Goal: Transaction & Acquisition: Book appointment/travel/reservation

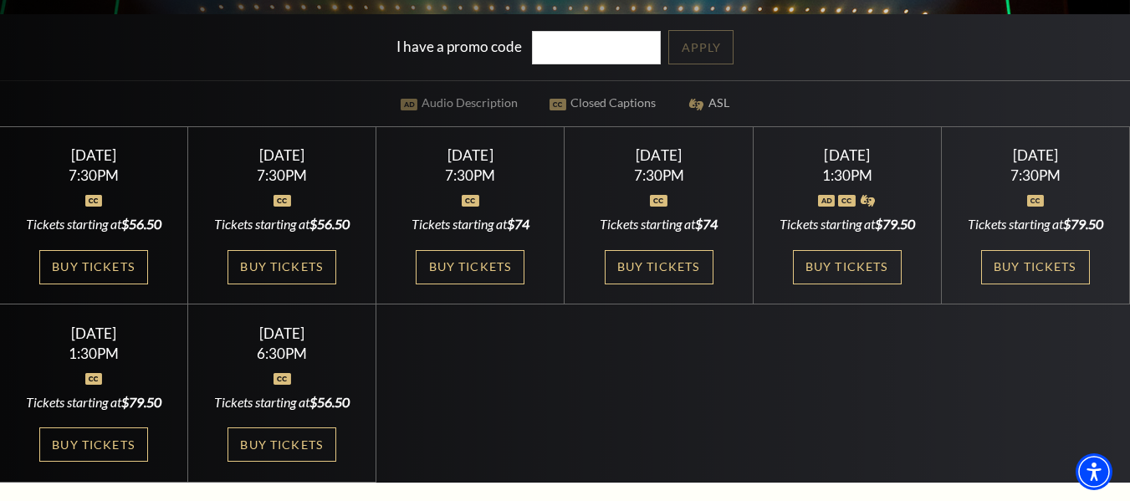
scroll to position [377, 0]
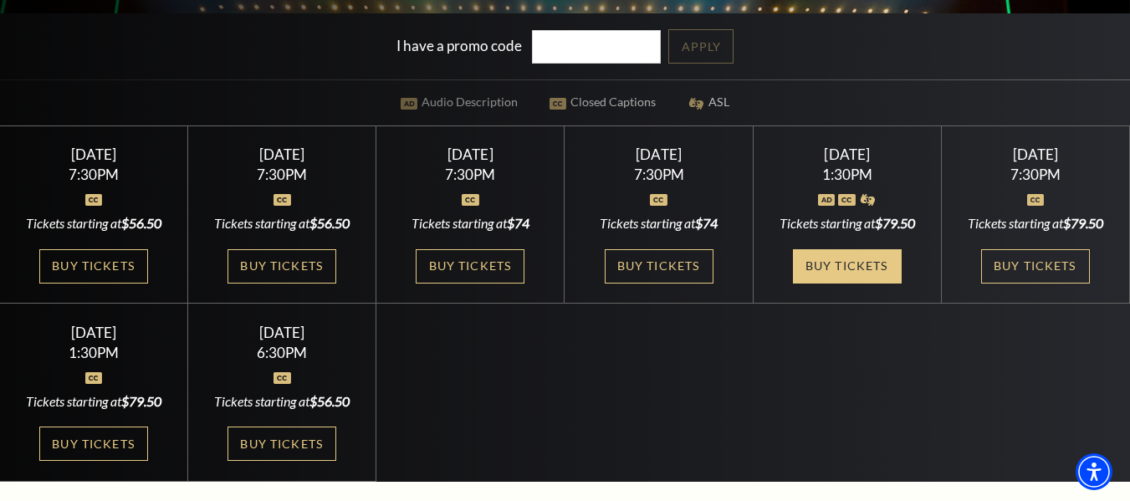
click at [875, 256] on link "Buy Tickets" at bounding box center [847, 266] width 109 height 34
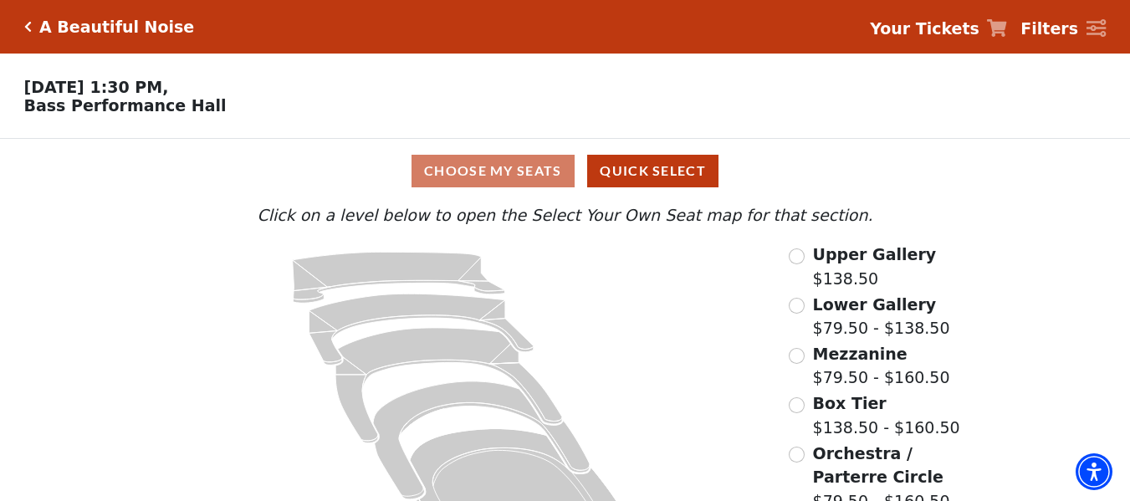
scroll to position [74, 0]
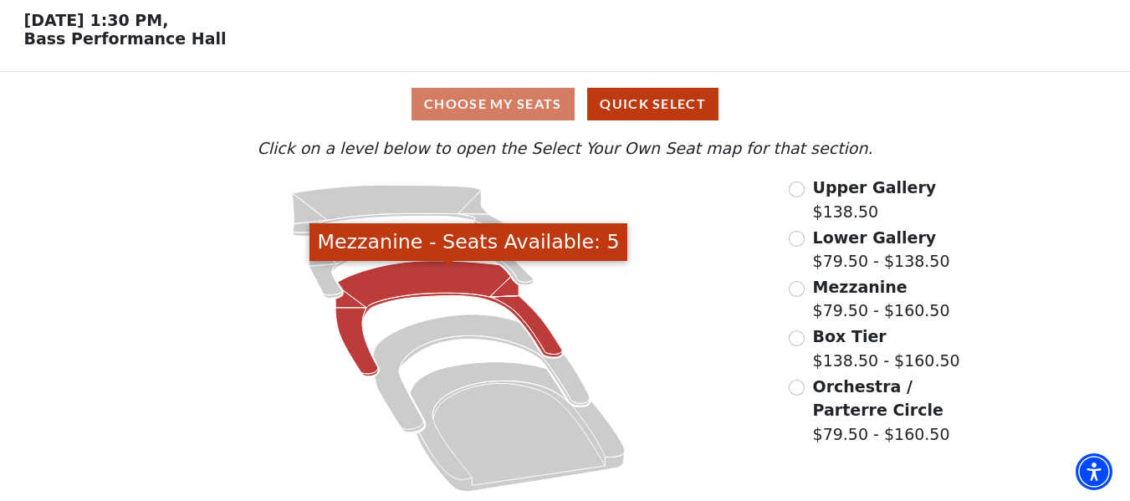
click at [479, 284] on icon "Mezzanine - Seats Available: 5" at bounding box center [448, 318] width 227 height 115
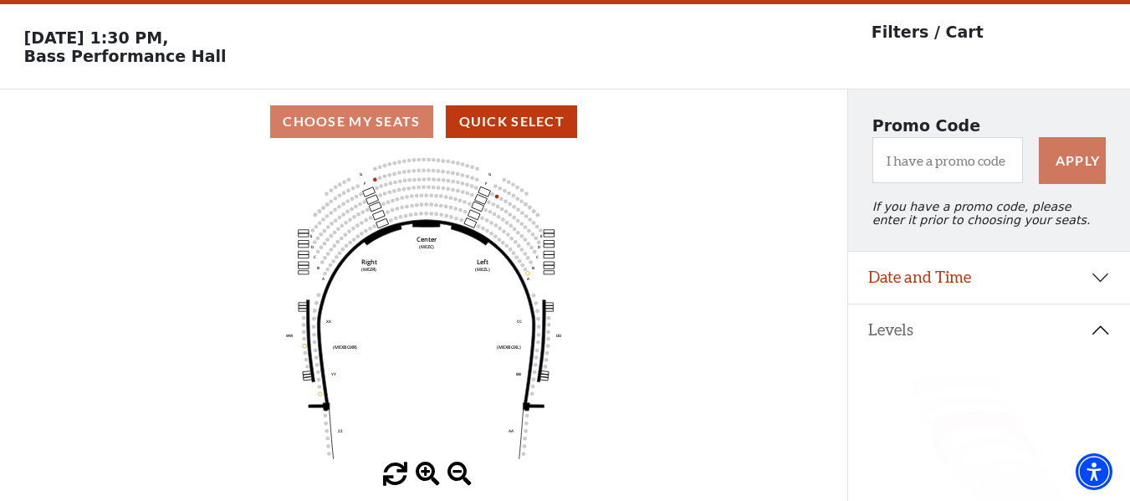
scroll to position [3, 0]
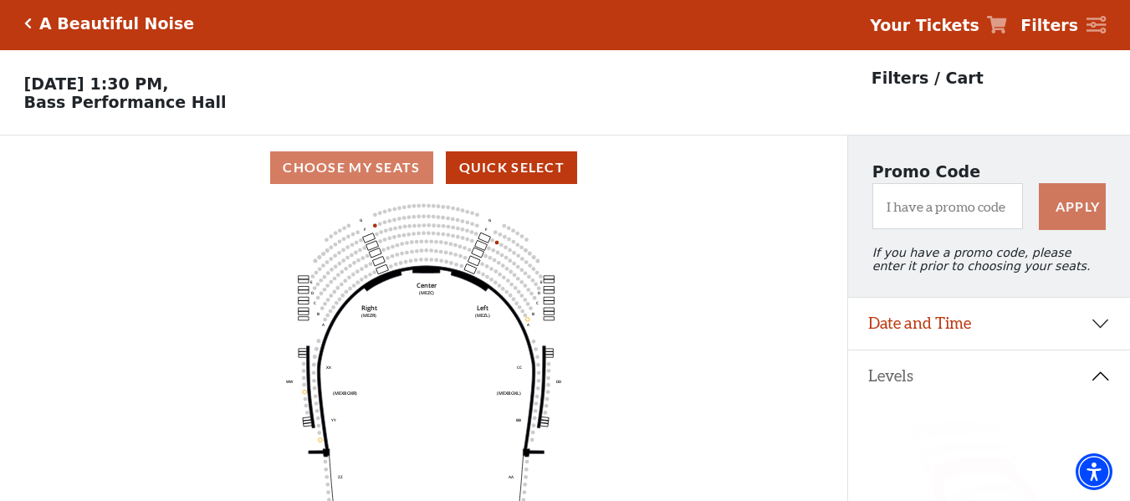
click at [28, 22] on icon "Click here to go back to filters" at bounding box center [28, 24] width 8 height 12
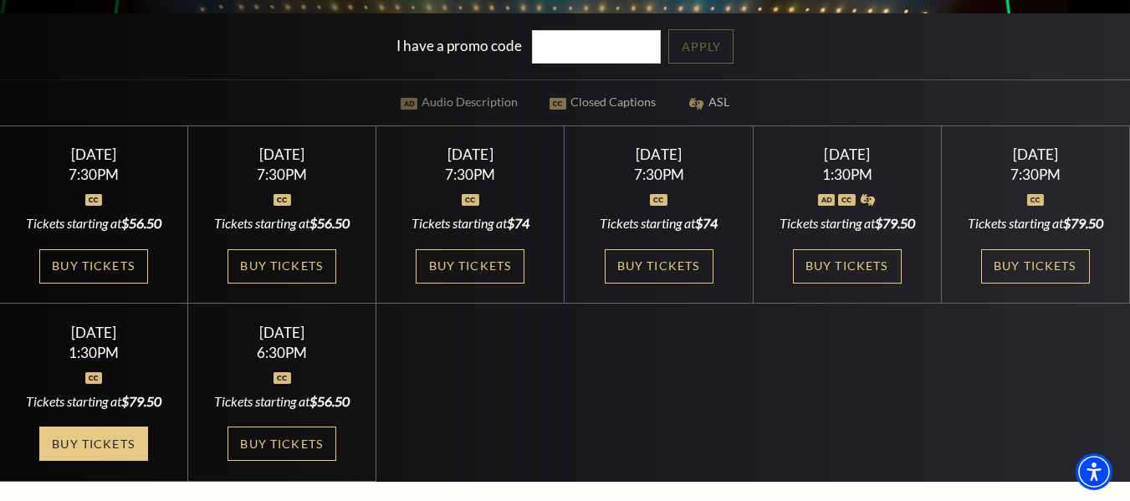
click at [94, 456] on link "Buy Tickets" at bounding box center [93, 443] width 109 height 34
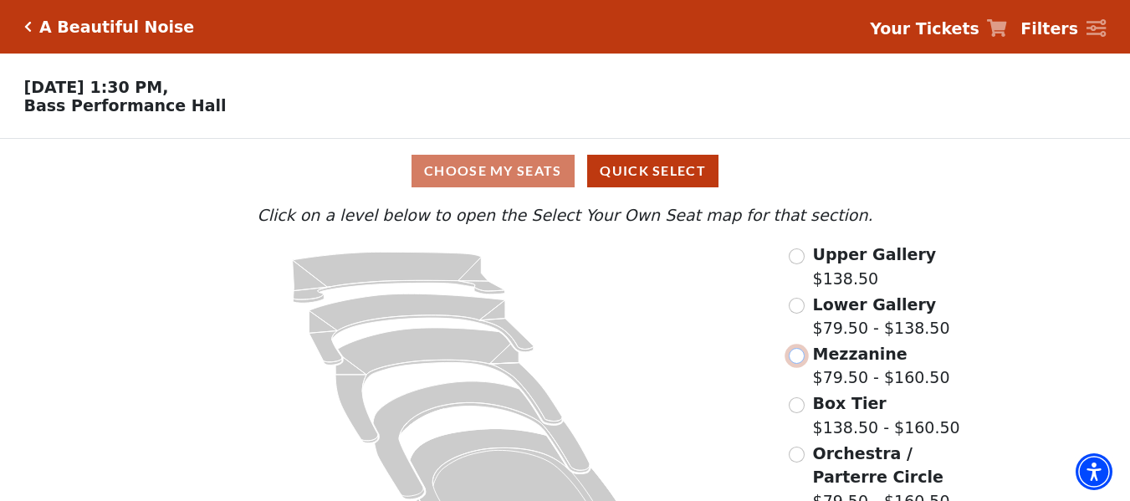
click at [797, 364] on input "Mezzanine$79.50 - $160.50\a" at bounding box center [796, 356] width 16 height 16
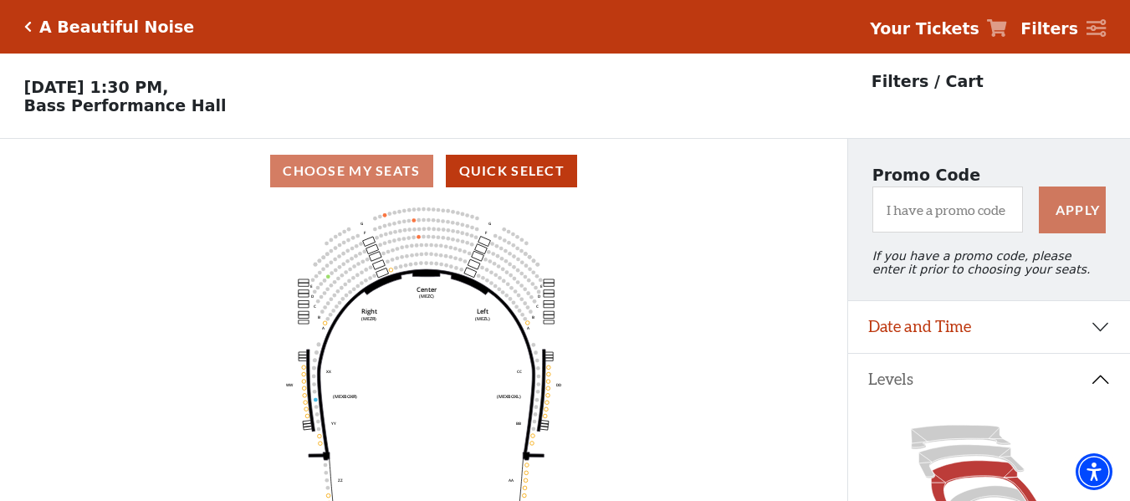
click at [28, 24] on icon "Click here to go back to filters" at bounding box center [28, 27] width 8 height 12
